Goal: Task Accomplishment & Management: Complete application form

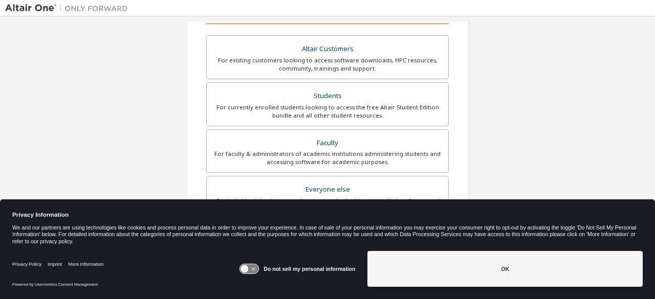
scroll to position [177, 0]
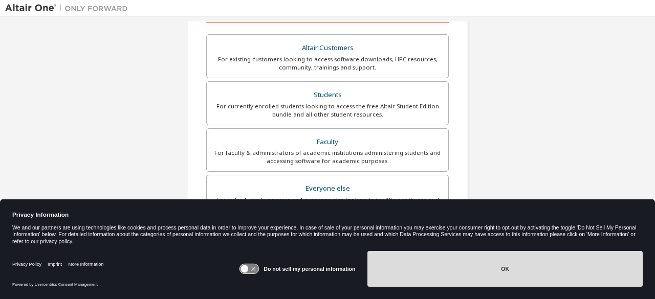
click at [480, 277] on button "OK" at bounding box center [504, 269] width 275 height 36
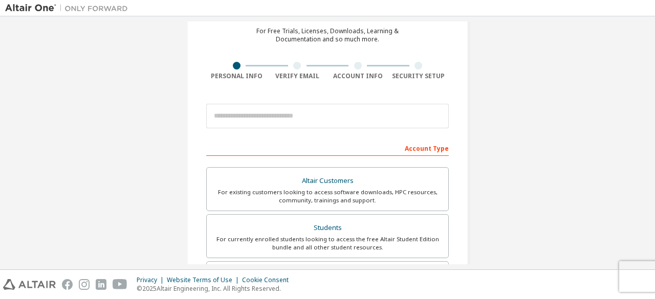
scroll to position [55, 0]
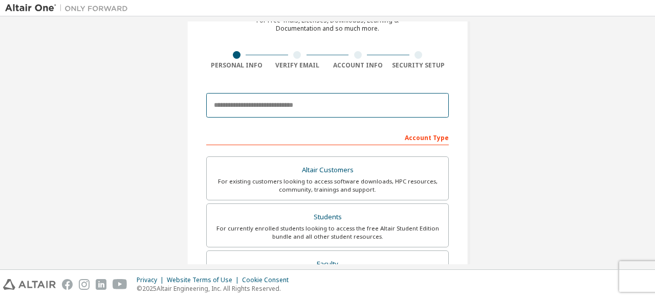
click at [243, 112] on input "email" at bounding box center [327, 105] width 242 height 25
type input "**********"
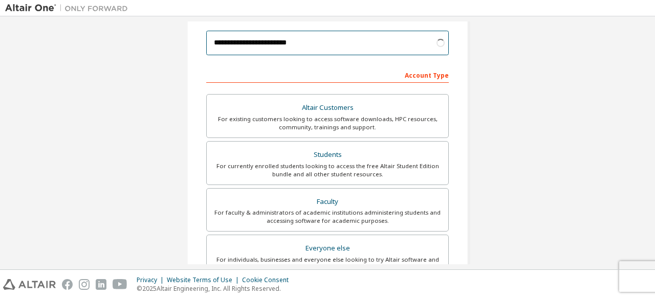
scroll to position [121, 0]
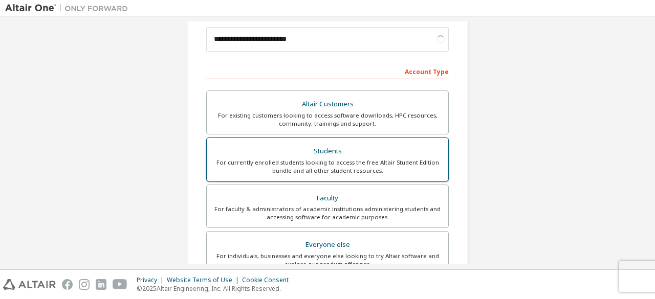
click at [311, 154] on div "Students" at bounding box center [327, 151] width 229 height 14
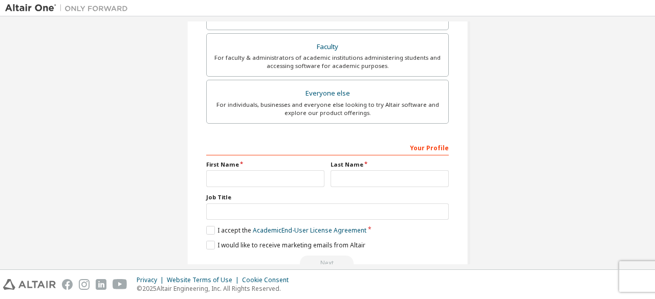
scroll to position [273, 0]
click at [279, 184] on input "text" at bounding box center [265, 178] width 118 height 17
type input "*****"
type input "*******"
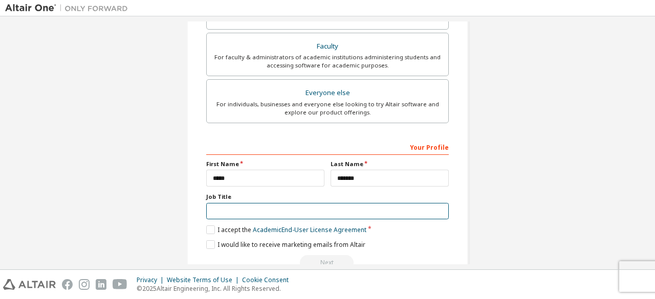
click at [286, 209] on input "text" at bounding box center [327, 211] width 242 height 17
type input "*******"
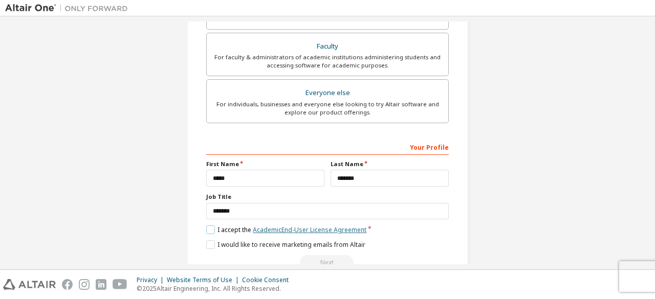
click at [262, 228] on link "Academic End-User License Agreement" at bounding box center [310, 230] width 114 height 9
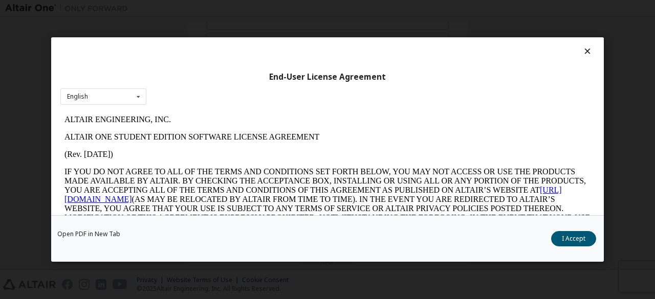
scroll to position [0, 0]
click at [578, 232] on button "I Accept" at bounding box center [573, 238] width 45 height 15
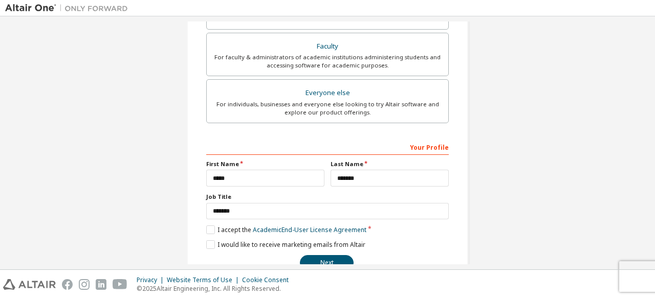
scroll to position [296, 0]
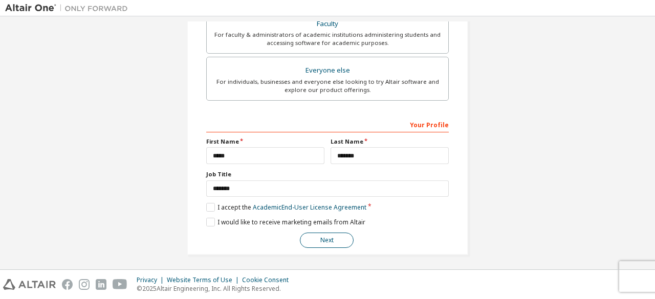
click at [316, 234] on button "Next" at bounding box center [327, 240] width 54 height 15
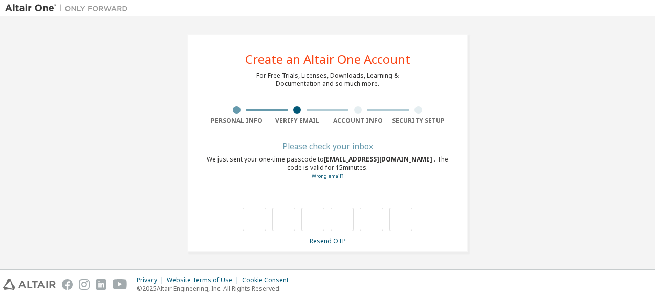
scroll to position [0, 0]
type input "*"
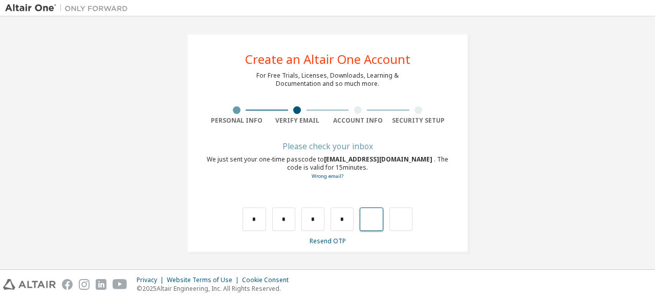
type input "*"
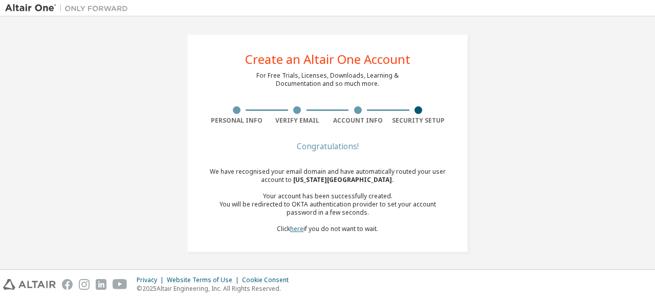
click at [291, 230] on link "here" at bounding box center [296, 228] width 13 height 9
